Goal: Navigation & Orientation: Find specific page/section

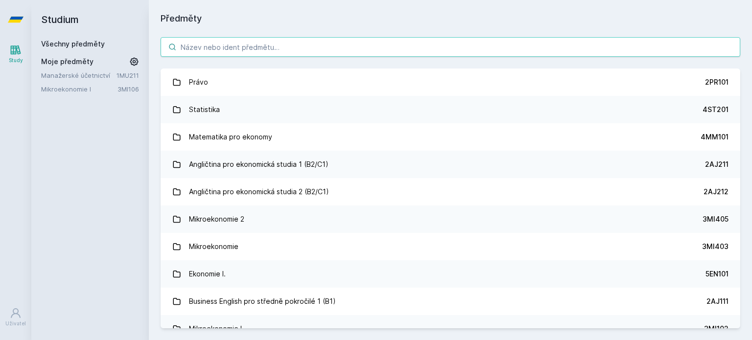
click at [351, 50] on input "search" at bounding box center [450, 47] width 579 height 20
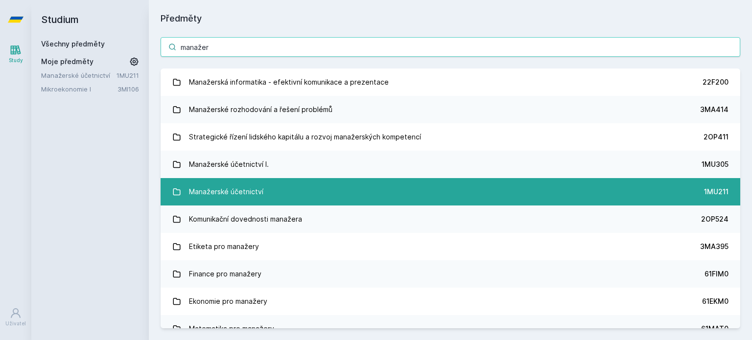
type input "manažer"
click at [361, 190] on link "Manažerské účetnictví 1MU211" at bounding box center [450, 191] width 579 height 27
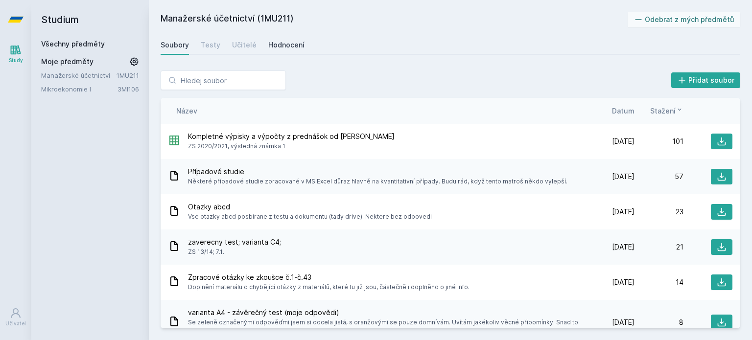
click at [273, 46] on div "Hodnocení" at bounding box center [286, 45] width 36 height 10
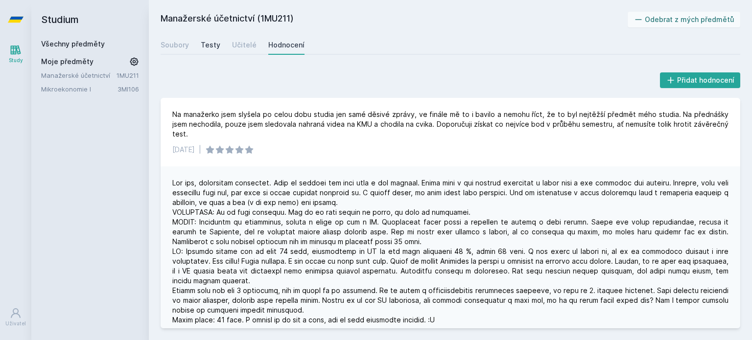
click at [217, 46] on div "Testy" at bounding box center [211, 45] width 20 height 10
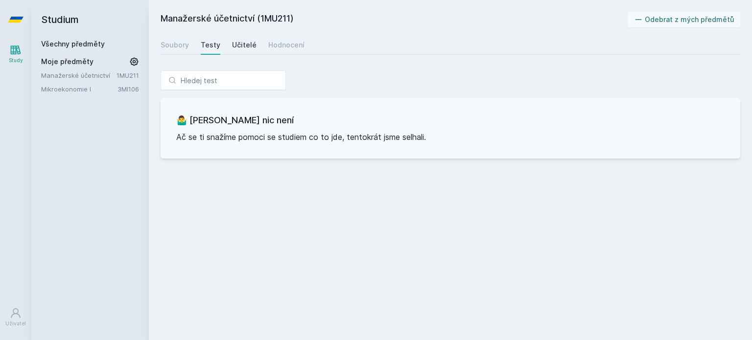
click at [235, 45] on div "Učitelé" at bounding box center [244, 45] width 24 height 10
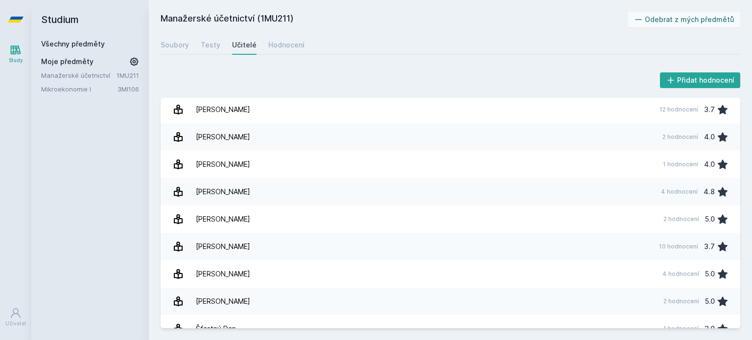
scroll to position [372, 0]
